Goal: Check status: Check status

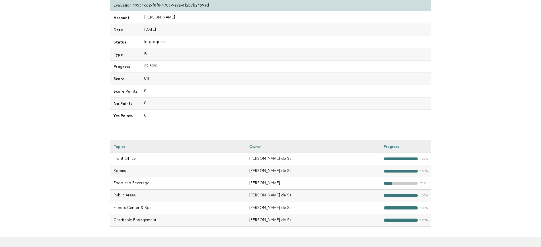
scroll to position [106, 0]
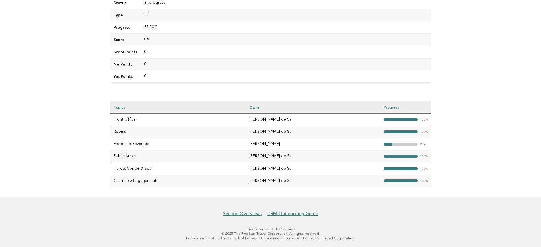
drag, startPoint x: 300, startPoint y: 144, endPoint x: 245, endPoint y: 146, distance: 55.5
click at [251, 146] on tr "Food and Beverage [PERSON_NAME] "> 25%" at bounding box center [270, 144] width 321 height 12
click at [191, 170] on td "Fitness Center & Spa" at bounding box center [178, 169] width 136 height 12
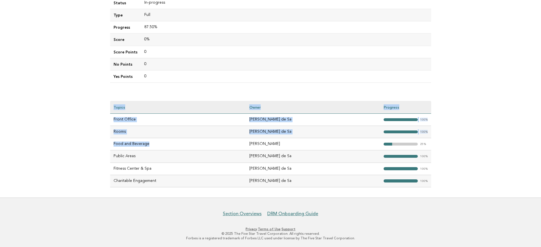
drag, startPoint x: 147, startPoint y: 146, endPoint x: 191, endPoint y: 178, distance: 54.7
click at [98, 144] on main "Evaluations Evaluation details Evaluation 49551cd2-f0f8-4705-9a9a-4f2b7b2469ad …" at bounding box center [270, 62] width 541 height 272
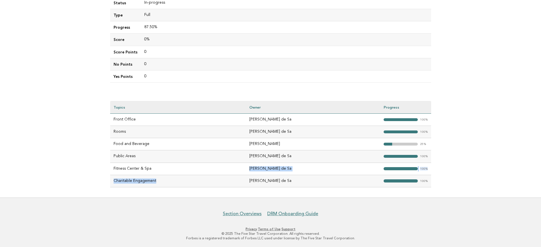
click at [191, 178] on tbody "Front Office [PERSON_NAME] de Sa "> 100% Rooms [PERSON_NAME] "> 100% Food and B…" at bounding box center [270, 150] width 321 height 73
click at [161, 187] on div "Evaluations Evaluation details Evaluation 49551cd2-f0f8-4705-9a9a-4f2b7b2469ad …" at bounding box center [270, 62] width 330 height 272
drag, startPoint x: 157, startPoint y: 144, endPoint x: 113, endPoint y: 145, distance: 44.7
click at [113, 145] on td "Food and Beverage" at bounding box center [178, 144] width 136 height 12
copy td "Food and Beverage"
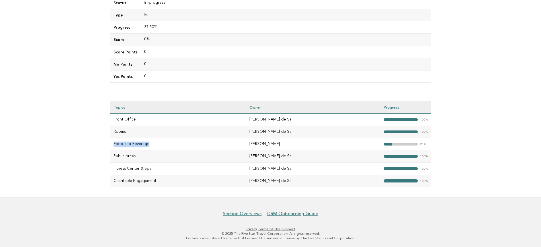
drag, startPoint x: 298, startPoint y: 144, endPoint x: 266, endPoint y: 142, distance: 32.7
click at [266, 142] on td "[PERSON_NAME]" at bounding box center [313, 144] width 134 height 12
copy td "[PERSON_NAME]"
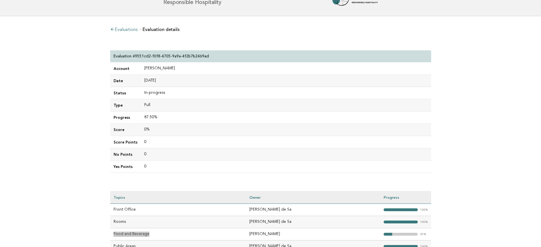
scroll to position [0, 0]
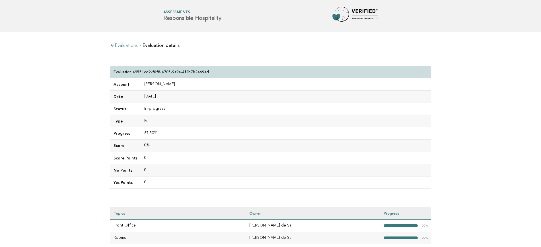
drag, startPoint x: 225, startPoint y: 20, endPoint x: 149, endPoint y: 20, distance: 75.6
click at [149, 20] on header "Forbes Travel Guide Assessments Responsible Hospitality" at bounding box center [270, 16] width 541 height 32
copy h1 "Responsible Hospitality"
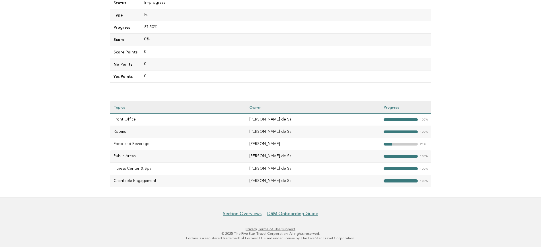
click at [437, 182] on main "Evaluations Evaluation details Evaluation 49551cd2-f0f8-4705-9a9a-4f2b7b2469ad …" at bounding box center [270, 62] width 541 height 272
